Goal: Task Accomplishment & Management: Manage account settings

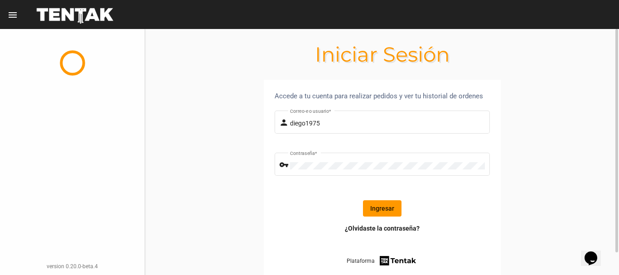
click at [388, 206] on button "Ingresar" at bounding box center [382, 208] width 39 height 16
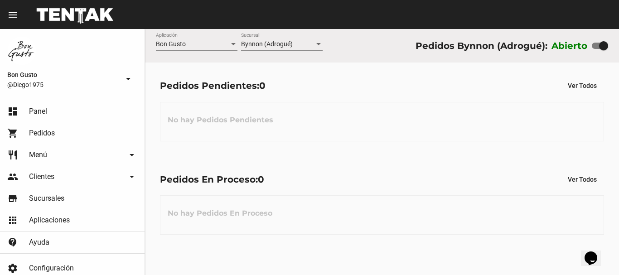
click at [202, 275] on html "menu Resumen Bon Gusto @Diego1975 arrow_drop_down dashboard Panel shopping_cart…" at bounding box center [309, 137] width 619 height 275
click at [467, 229] on div "No hay Pedidos En Proceso" at bounding box center [382, 214] width 444 height 39
click at [603, 45] on div at bounding box center [603, 45] width 9 height 9
click at [596, 49] on input "checkbox" at bounding box center [596, 49] width 0 height 0
checkbox input "false"
